Goal: Book appointment/travel/reservation

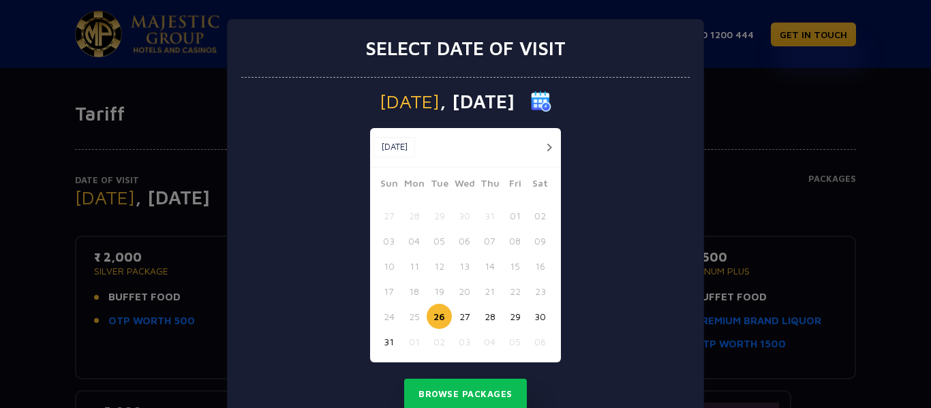
click at [480, 320] on button "28" at bounding box center [489, 316] width 25 height 25
click at [467, 390] on button "Browse Packages" at bounding box center [465, 394] width 123 height 31
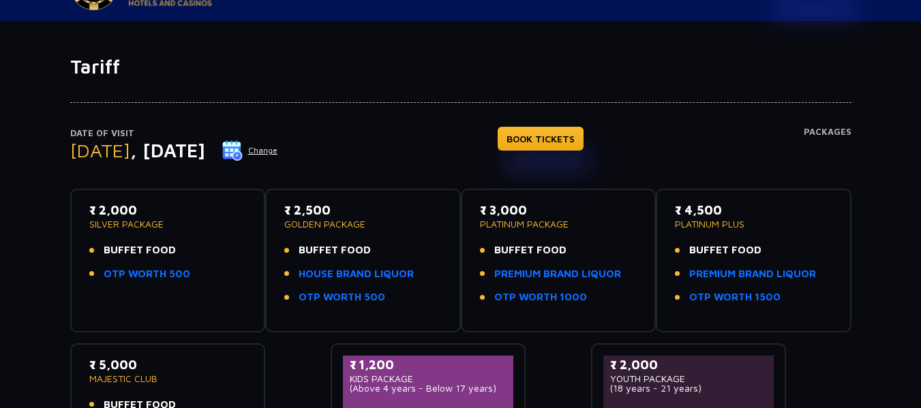
scroll to position [68, 0]
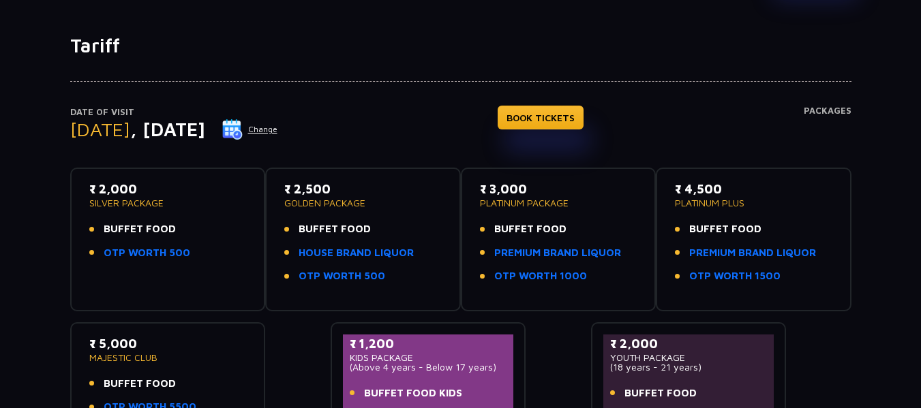
click at [339, 230] on span "BUFFET FOOD" at bounding box center [334, 229] width 72 height 16
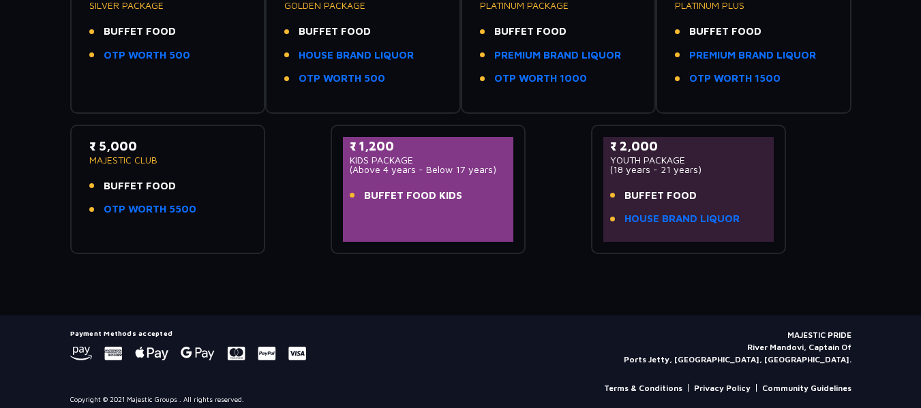
scroll to position [276, 0]
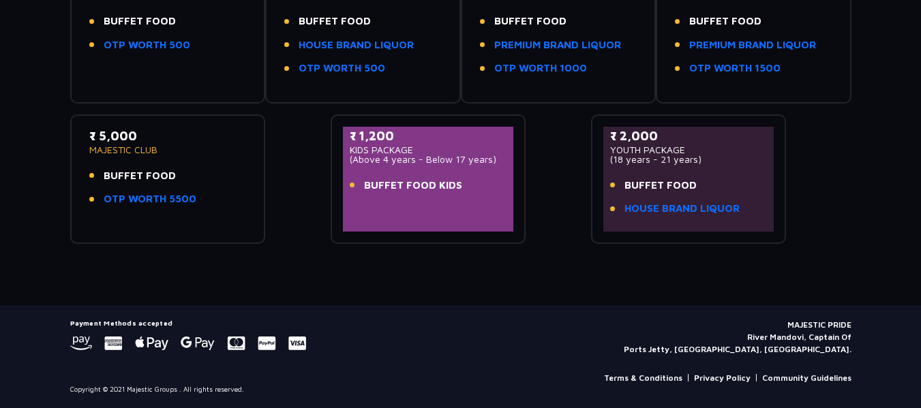
click at [652, 375] on link "Terms & Conditions" at bounding box center [643, 378] width 78 height 12
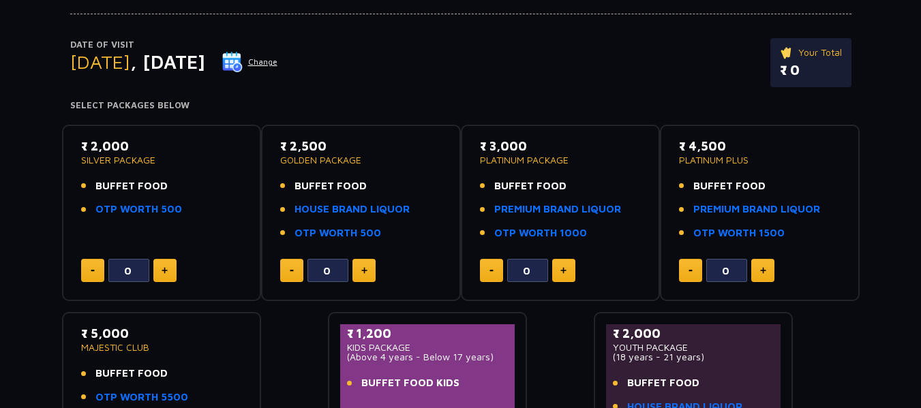
scroll to position [136, 0]
click at [364, 273] on img at bounding box center [364, 269] width 6 height 7
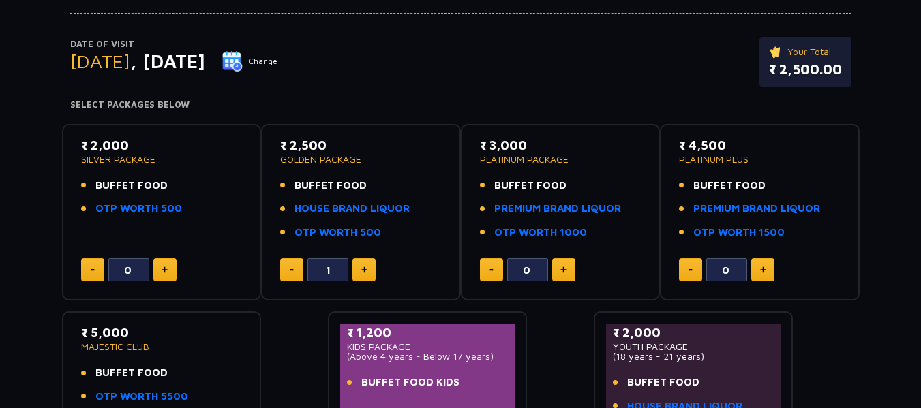
click at [364, 273] on img at bounding box center [364, 269] width 6 height 7
type input "2"
click at [162, 271] on img at bounding box center [165, 269] width 6 height 7
type input "2"
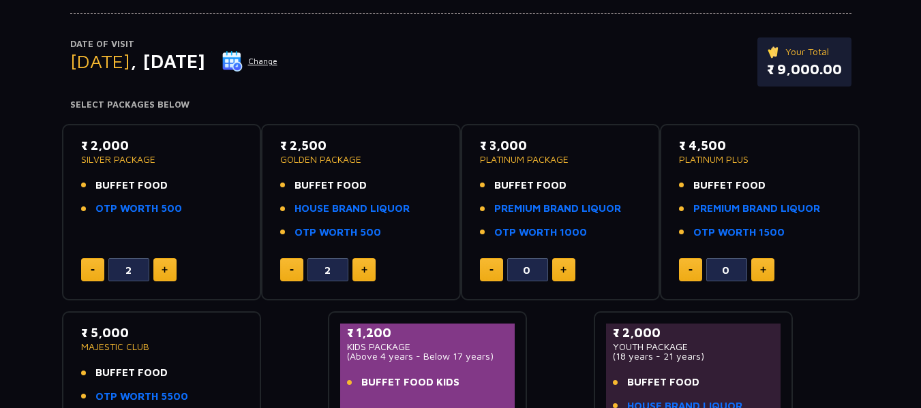
click at [367, 277] on button at bounding box center [363, 269] width 23 height 23
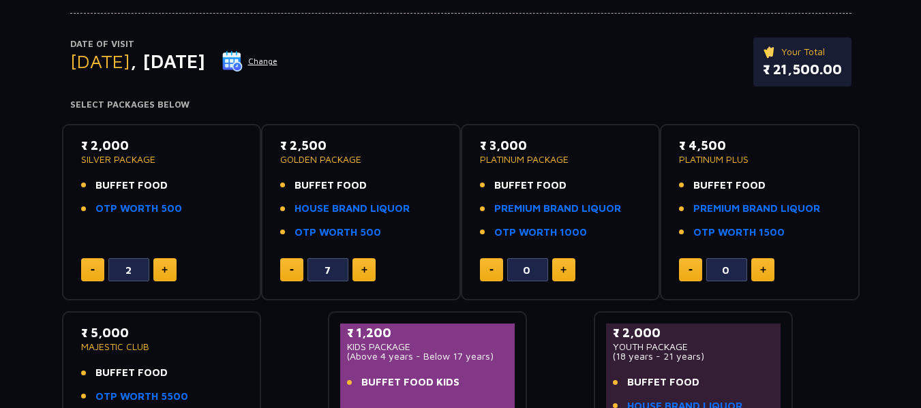
click at [288, 268] on button at bounding box center [291, 269] width 23 height 23
type input "6"
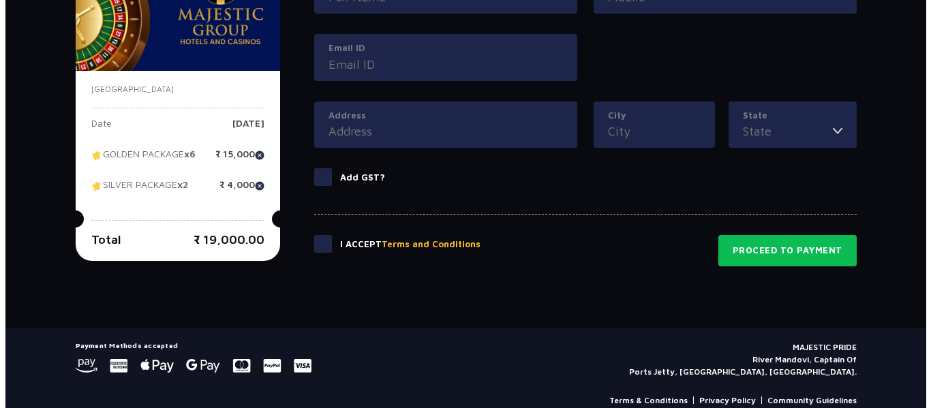
scroll to position [746, 0]
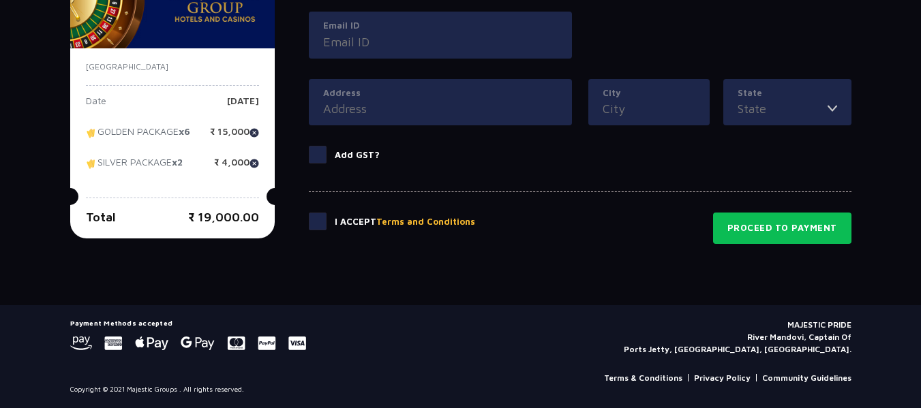
click at [402, 221] on button "Terms and Conditions" at bounding box center [425, 222] width 99 height 14
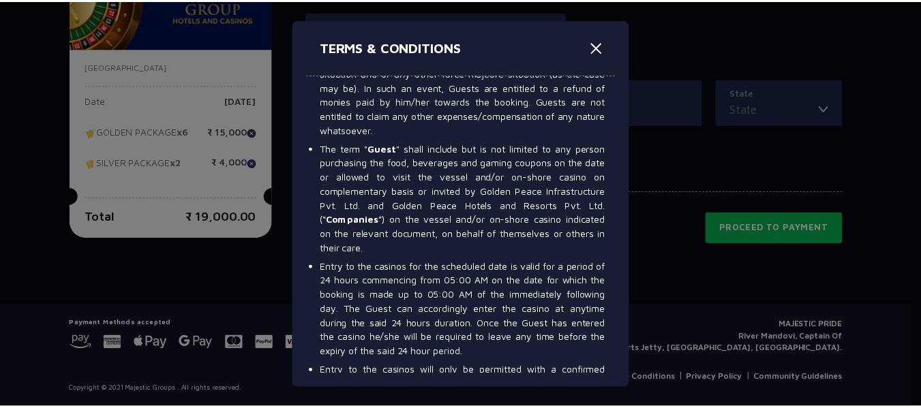
scroll to position [136, 0]
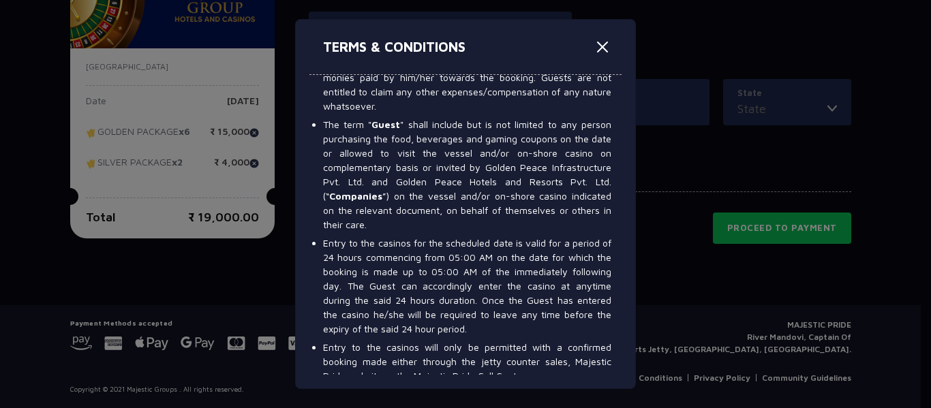
drag, startPoint x: 324, startPoint y: 241, endPoint x: 529, endPoint y: 331, distance: 224.0
click at [529, 331] on li "Entry to the casinos for the scheduled date is valid for a period of 24 hours c…" at bounding box center [467, 286] width 288 height 100
copy li "Entry to the casinos for the scheduled date is valid for a period of 24 hours c…"
click at [602, 42] on button "Close" at bounding box center [602, 47] width 22 height 22
